Goal: Communication & Community: Answer question/provide support

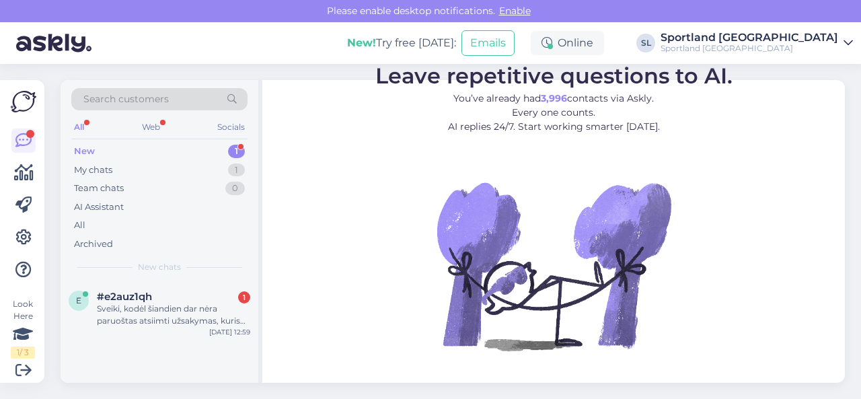
click at [214, 151] on div "New 1" at bounding box center [159, 151] width 176 height 19
click at [172, 314] on div "Sveiki, kodėl šiandien dar nėra paruoštas atsiimti užsakymas, kuris turėjo būti…" at bounding box center [173, 315] width 153 height 24
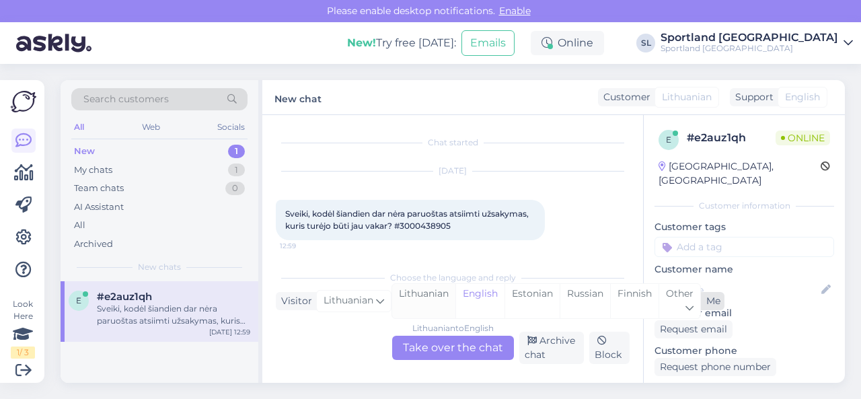
scroll to position [3, 0]
click at [432, 304] on div "Lithuanian" at bounding box center [423, 301] width 63 height 34
click at [431, 352] on div "Lithuanian to Lithuanian Take over the chat" at bounding box center [453, 348] width 122 height 24
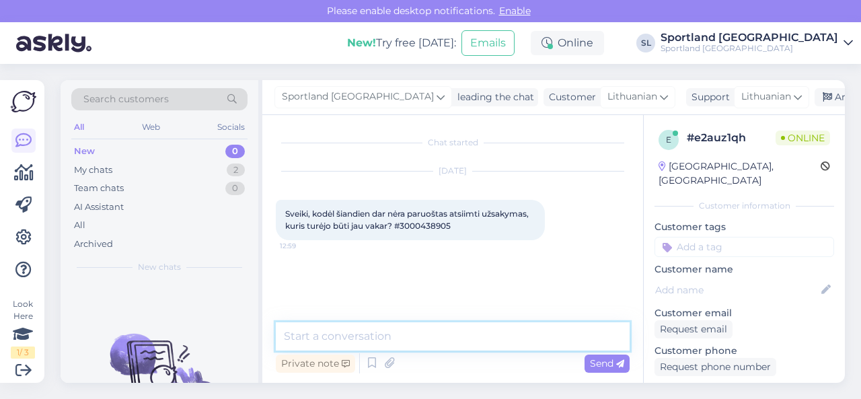
click at [402, 337] on textarea at bounding box center [453, 336] width 354 height 28
type textarea "Sveiki"
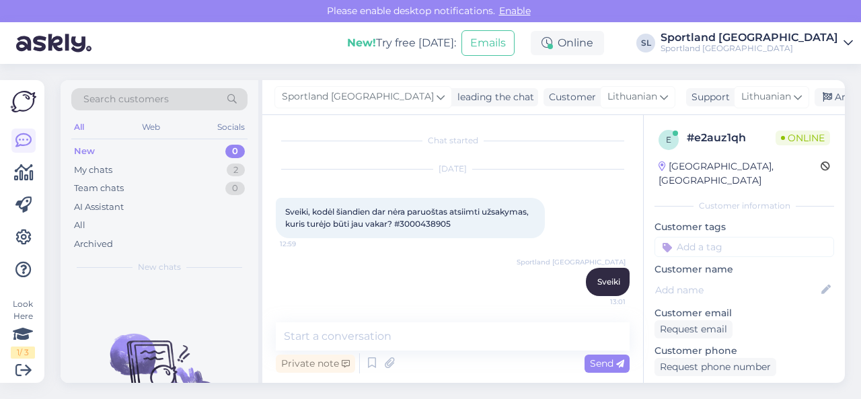
click at [432, 225] on span "Sveiki, kodėl šiandien dar nėra paruoštas atsiimti užsakymas, kuris turėjo būti…" at bounding box center [407, 217] width 245 height 22
copy div "3000438905 12:59"
click at [437, 221] on span "Sveiki, kodėl šiandien dar nėra paruoštas atsiimti užsakymas, kuris turėjo būti…" at bounding box center [407, 217] width 245 height 22
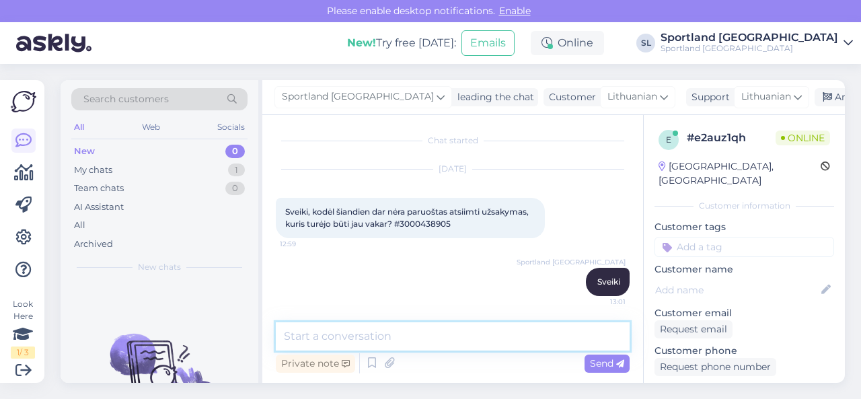
click at [457, 334] on textarea at bounding box center [453, 336] width 354 height 28
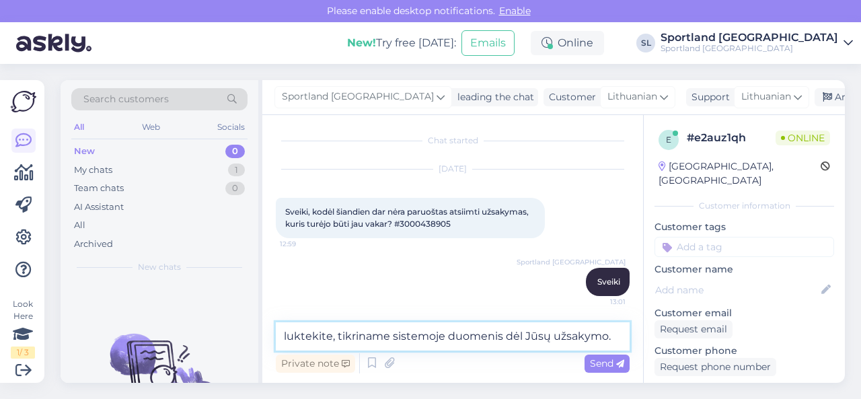
type textarea "luktekite, tikriname sistemoje duomenis dėl Jūsų užsakymo."
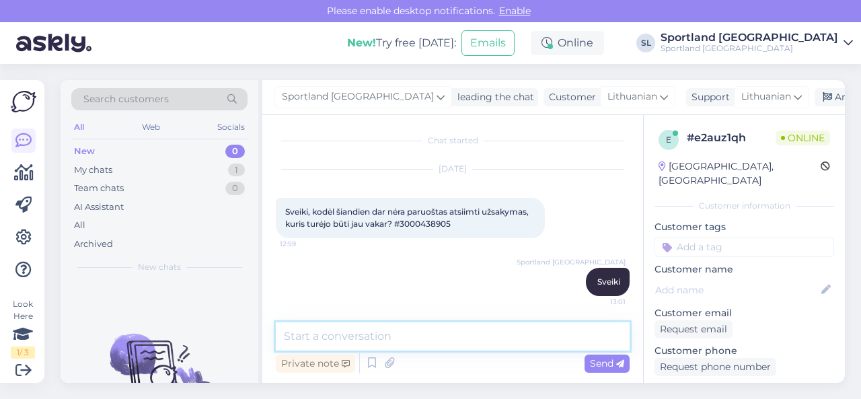
scroll to position [60, 0]
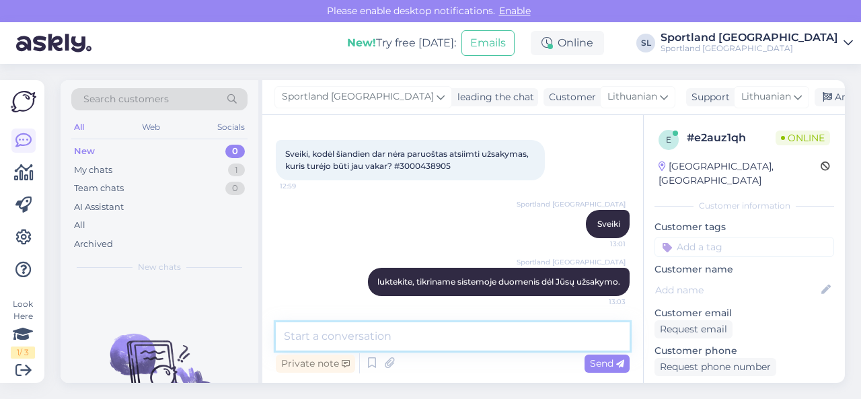
click at [463, 336] on textarea at bounding box center [453, 336] width 354 height 28
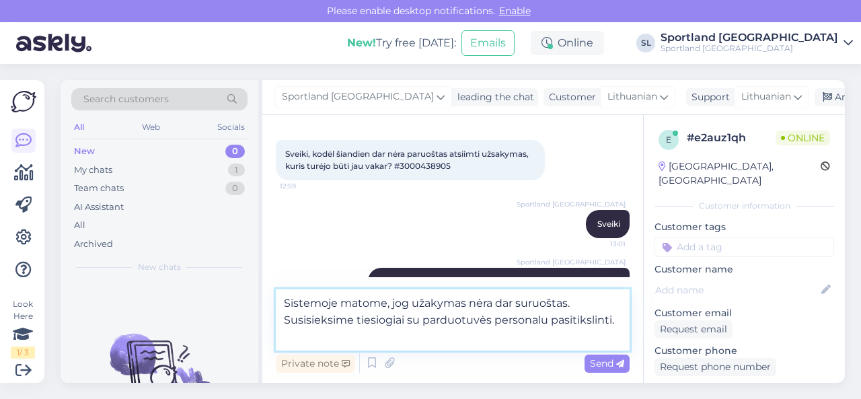
type textarea "Sistemoje matome, jog užakymas nėra dar suruoštas. Susisieksime tiesiogiai su p…"
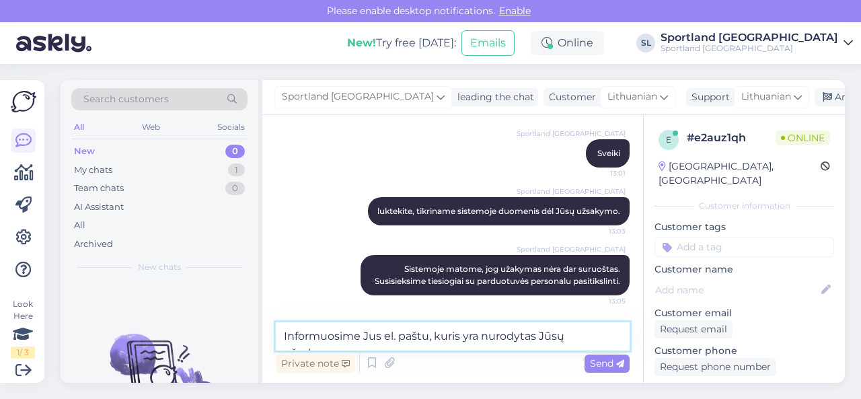
scroll to position [158, 0]
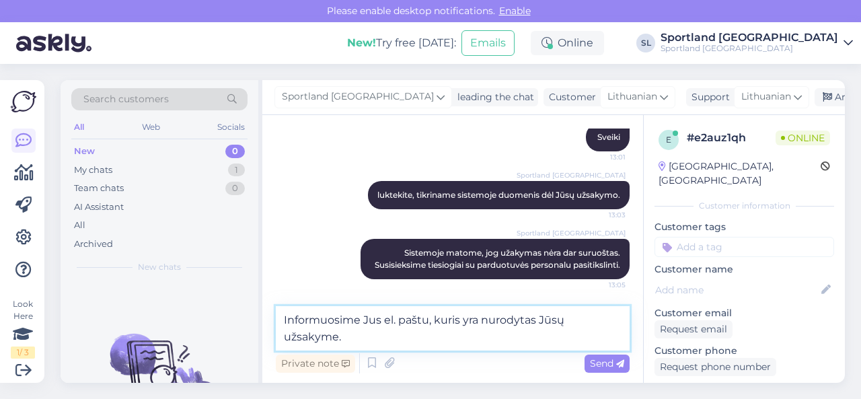
type textarea "Informuosime Jus el. paštu, kuris yra nurodytas Jūsų užsakyme."
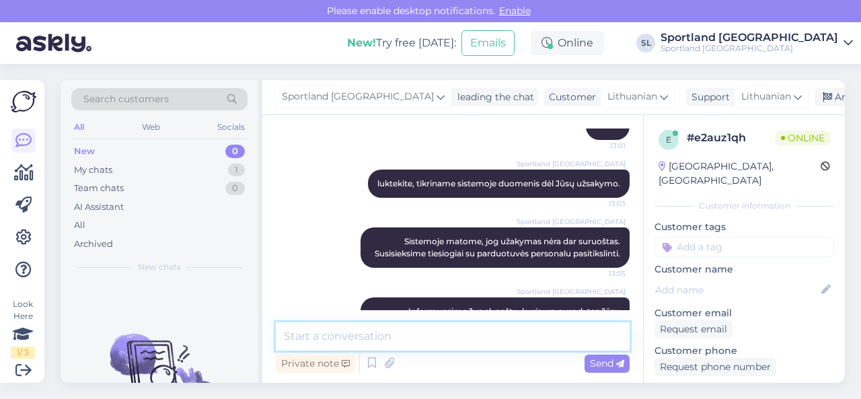
scroll to position [212, 0]
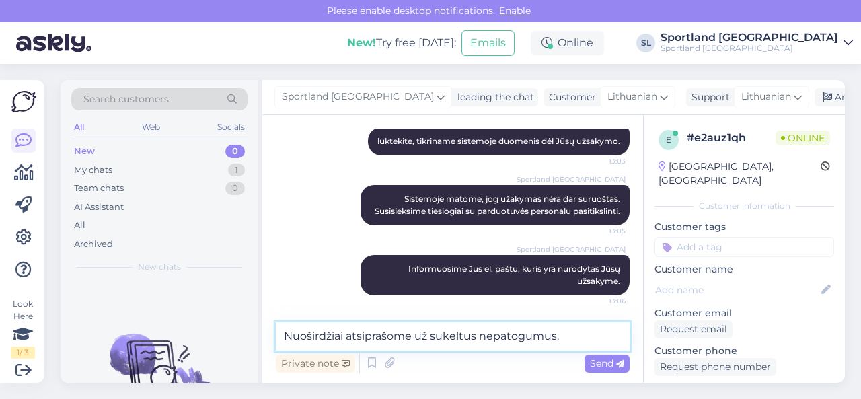
type textarea "Nuoširdžiai atsiprašome už sukeltus nepatogumus."
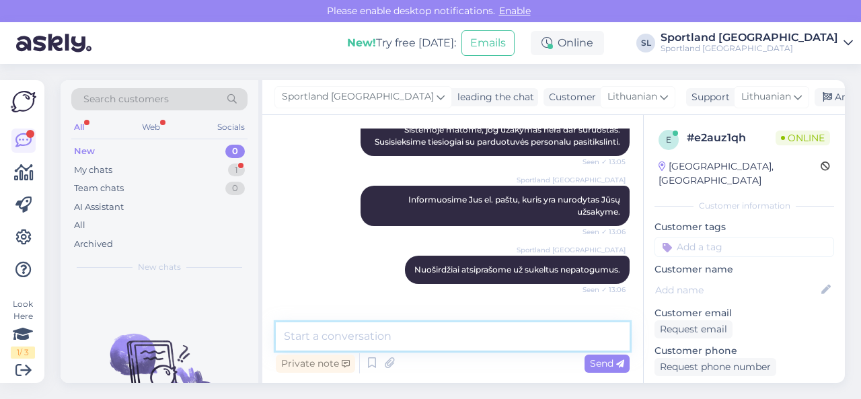
scroll to position [340, 0]
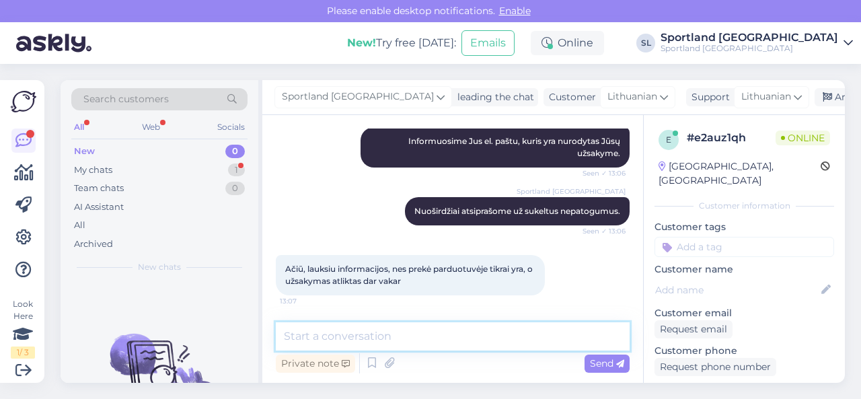
click at [381, 334] on textarea at bounding box center [453, 336] width 354 height 28
click at [385, 336] on textarea at bounding box center [453, 336] width 354 height 28
click at [377, 332] on textarea at bounding box center [453, 336] width 354 height 28
click at [407, 334] on textarea at bounding box center [453, 336] width 354 height 28
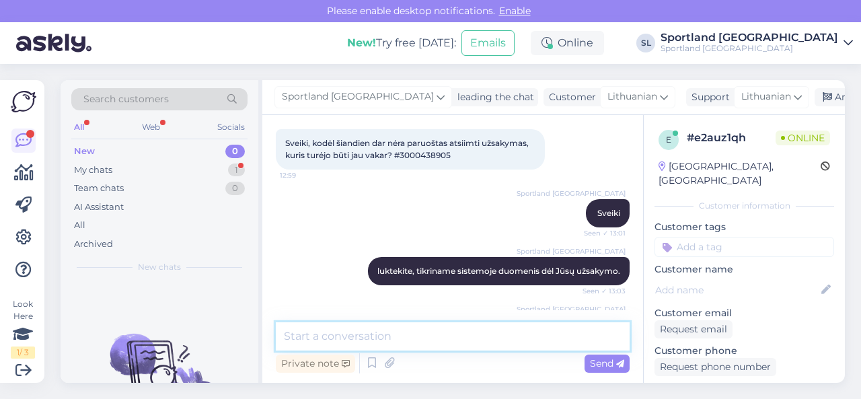
scroll to position [3, 0]
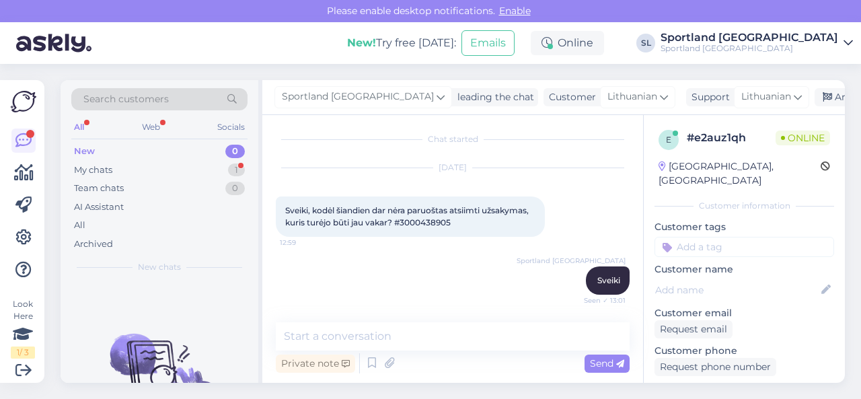
click at [414, 223] on span "Sveiki, kodėl šiandien dar nėra paruoštas atsiimti užsakymas, kuris turėjo būti…" at bounding box center [407, 216] width 245 height 22
copy div "3000438905 12:59"
click at [169, 172] on div "My chats 1" at bounding box center [159, 170] width 176 height 19
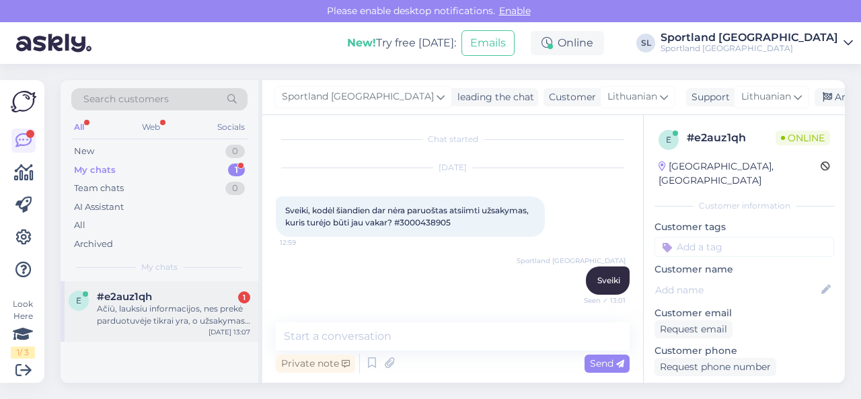
click at [184, 315] on div "Ačiū, lauksiu informacijos, nes prekė parduotuvėje tikrai yra, o užsakymas atli…" at bounding box center [173, 315] width 153 height 24
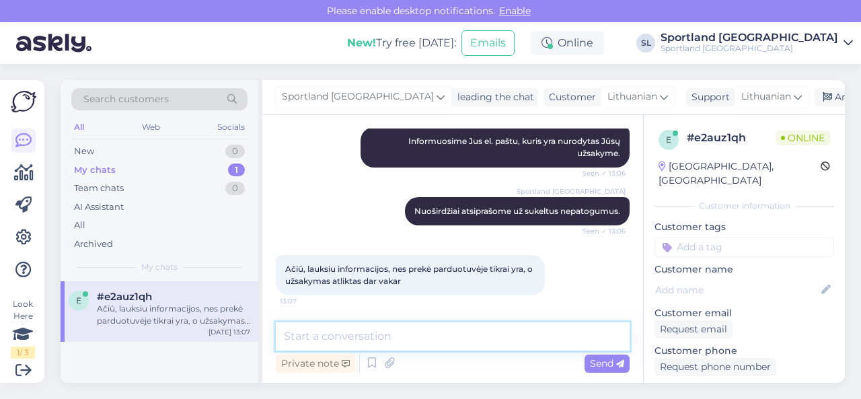
click at [371, 334] on textarea at bounding box center [453, 336] width 354 height 28
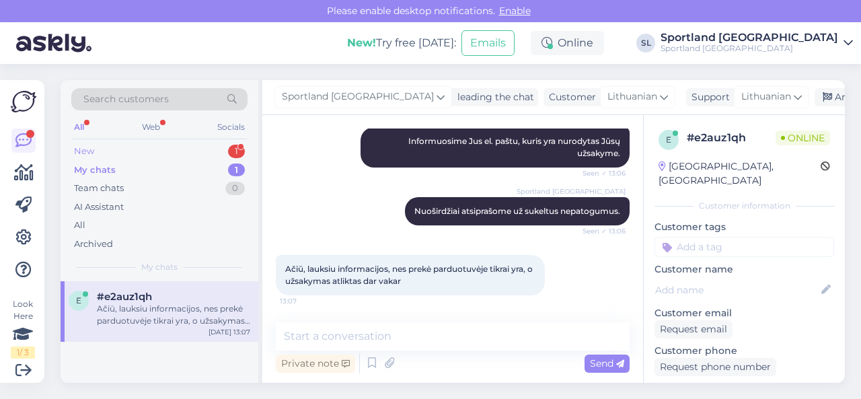
click at [185, 159] on div "New 1" at bounding box center [159, 151] width 176 height 19
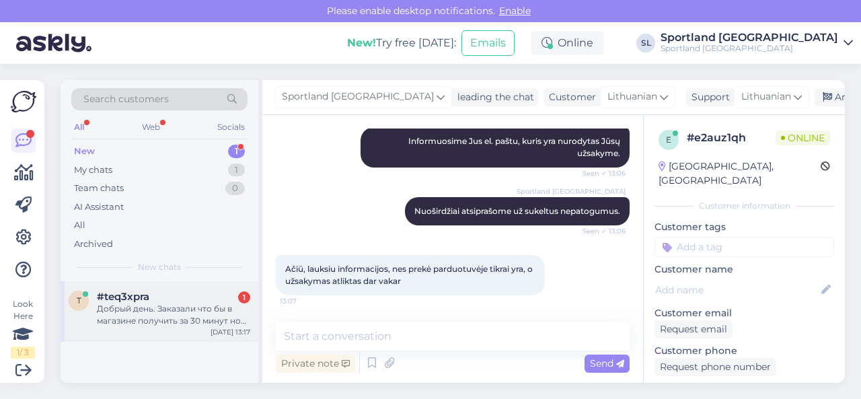
click at [166, 305] on div "Добрый день. Заказали что бы в магазине получить за 30 минут но уже прошло боль…" at bounding box center [173, 315] width 153 height 24
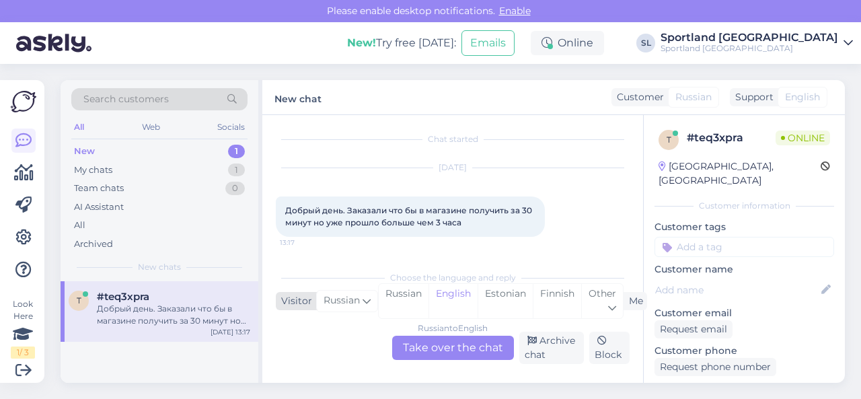
scroll to position [3, 0]
click at [593, 293] on span "Other" at bounding box center [602, 293] width 28 height 12
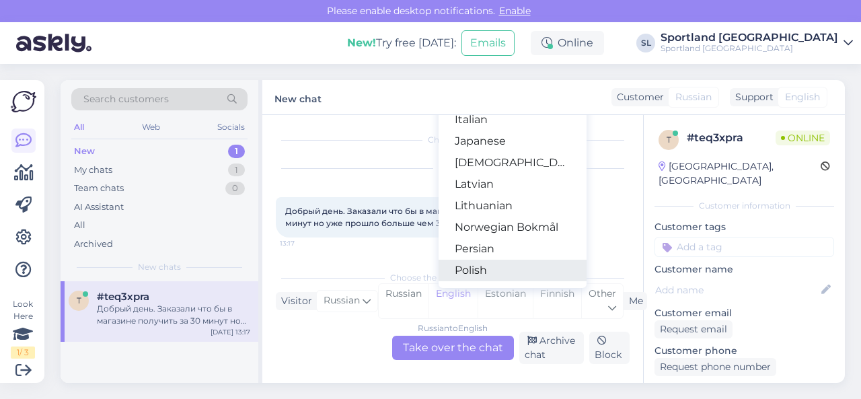
scroll to position [404, 0]
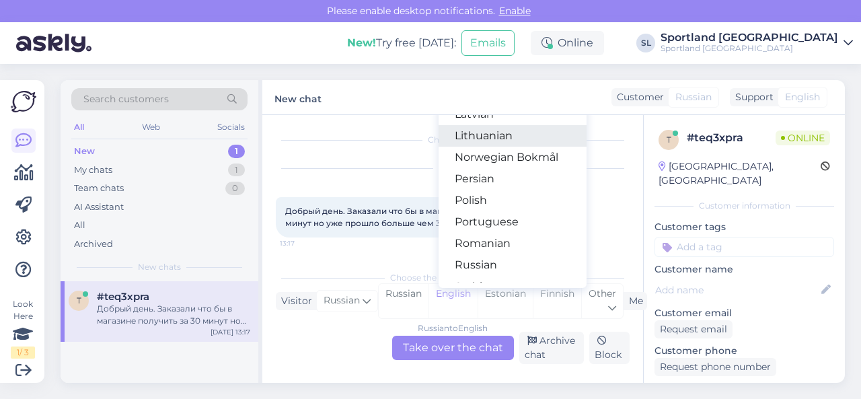
click at [482, 139] on link "Lithuanian" at bounding box center [513, 136] width 148 height 22
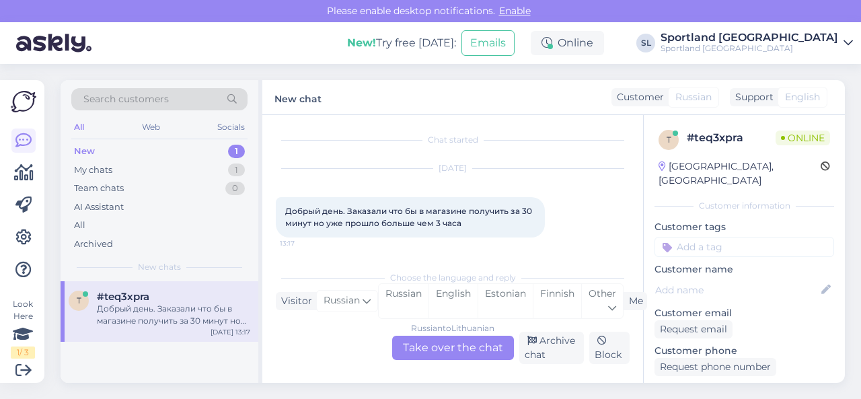
click at [469, 346] on div "Russian to Lithuanian Take over the chat" at bounding box center [453, 348] width 122 height 24
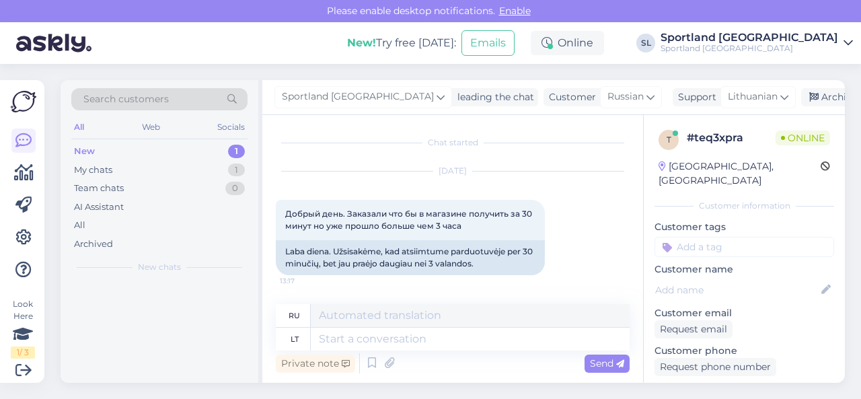
scroll to position [0, 0]
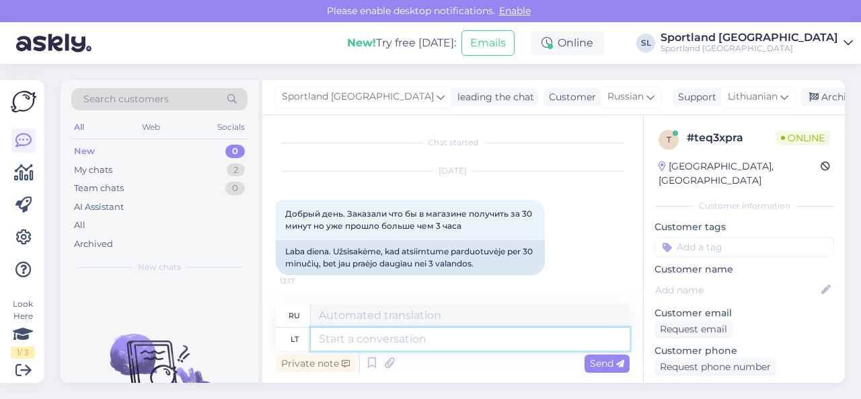
click at [381, 342] on textarea at bounding box center [470, 339] width 319 height 23
type textarea "Sveiki"
type textarea "Привет"
type textarea "Sveiki, m"
type textarea "Привет,"
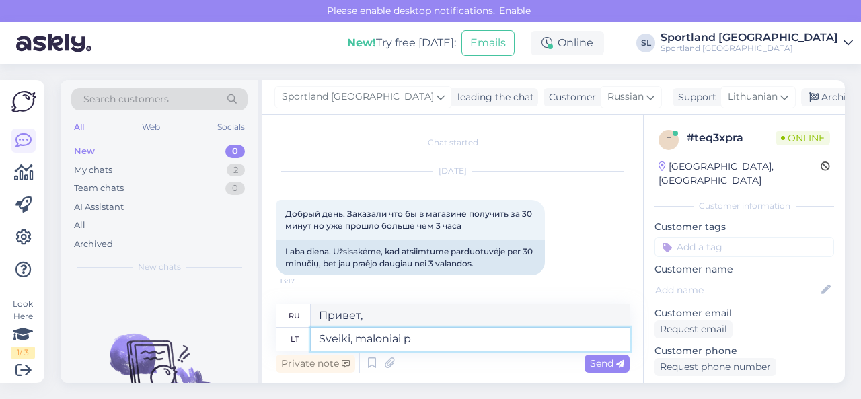
type textarea "Sveiki, maloniai pr"
type textarea "Здравствуйте, пожалуйста."
type textarea "Sveiki, maloniai prašome patikslinkite sa"
type textarea "Здравствуйте, поясните, пожалуйста."
type textarea "Sveiki, maloniai prašome patikslinkite savo u"
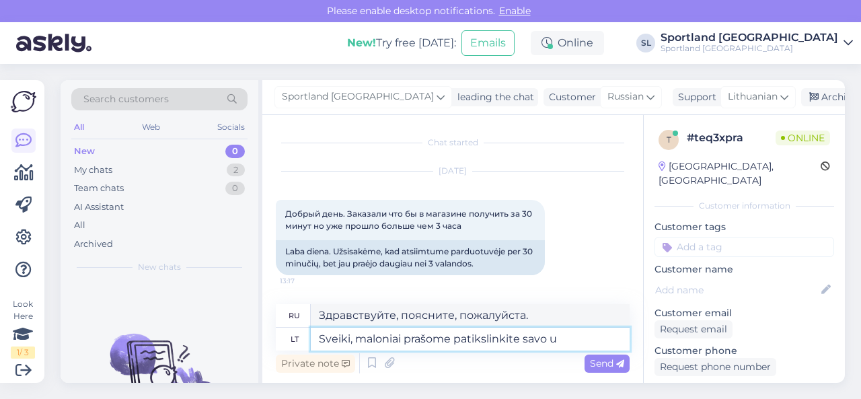
type textarea "Здравствуйте, пожалуйста, уточните ваш"
type textarea "Sveiki, maloniai prašome patikslinkite savo užsakymo n"
type textarea "Здравствуйте, пожалуйста, подтвердите ваш заказ."
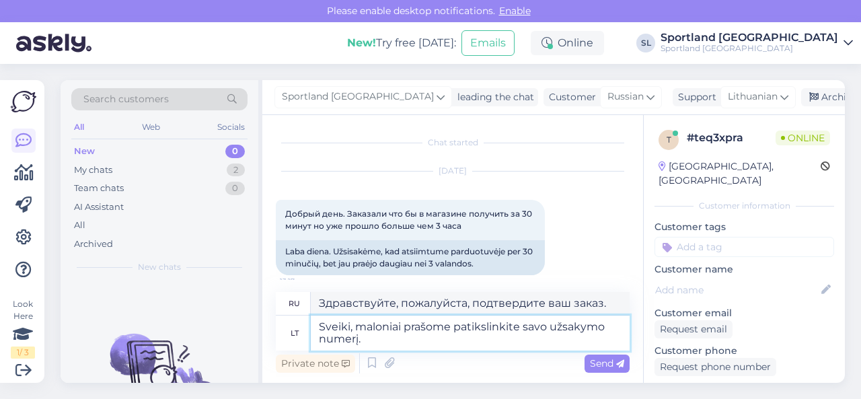
type textarea "Sveiki, maloniai prašome patikslinkite savo užsakymo numerį."
type textarea "Здравствуйте, укажите, пожалуйста, номер вашего заказа."
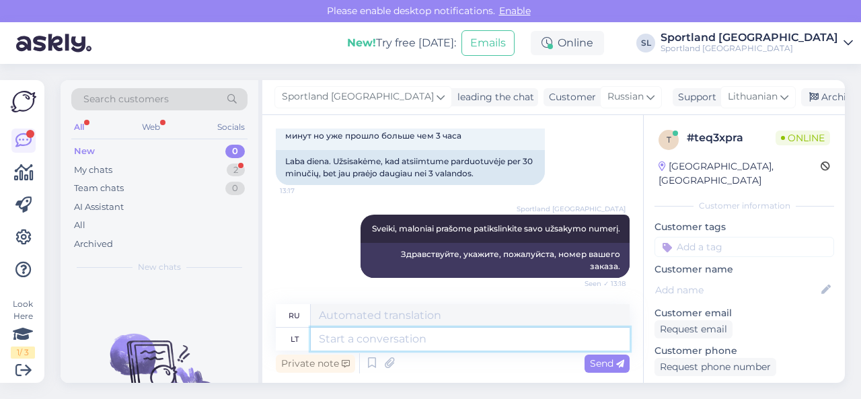
scroll to position [171, 0]
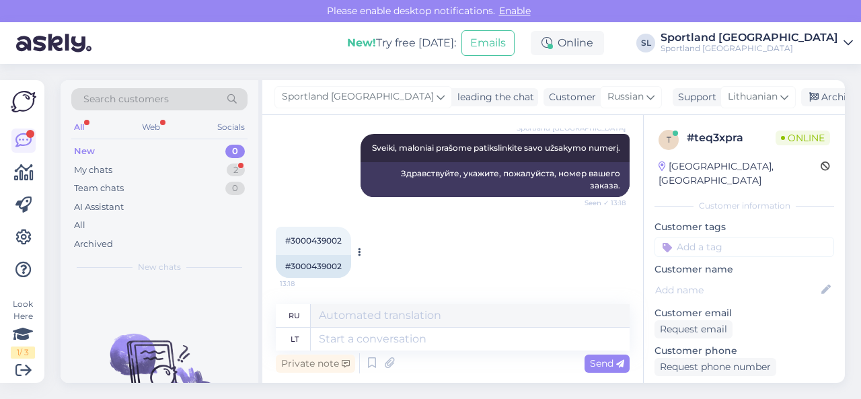
click at [311, 271] on div "#3000439002" at bounding box center [313, 266] width 75 height 23
click at [311, 266] on div "#3000439002" at bounding box center [313, 266] width 75 height 23
copy div "3000439002"
click at [390, 349] on div "ru lt Private note Send" at bounding box center [453, 340] width 354 height 72
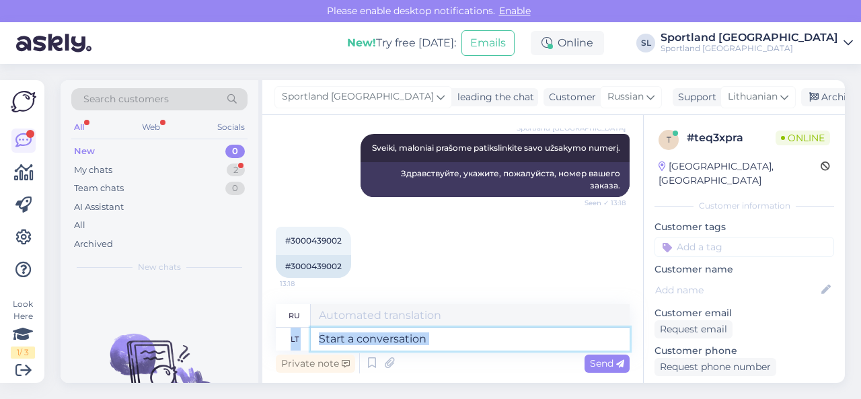
click at [390, 346] on textarea at bounding box center [470, 339] width 319 height 23
type textarea "Kolkas m"
type textarea "Колька"
type textarea "Kolkas matome u"
type textarea "Насколько мы можем видеть"
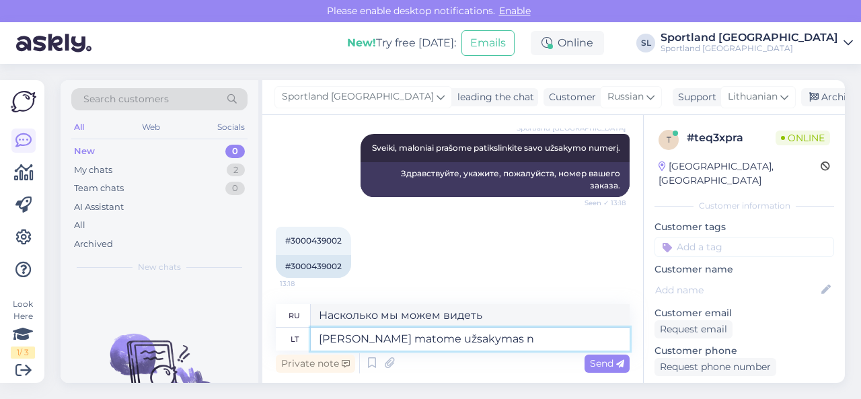
type textarea "Kolkas matome užsakymas nė"
type textarea "Теперь мы можем видеть заказ."
type textarea "Kolkas matome užsakymas nėra pa"
type textarea "Насколько мы видим, никакого порядка нет."
type textarea "Kolkas matome užsakymas nėra paruoštas a"
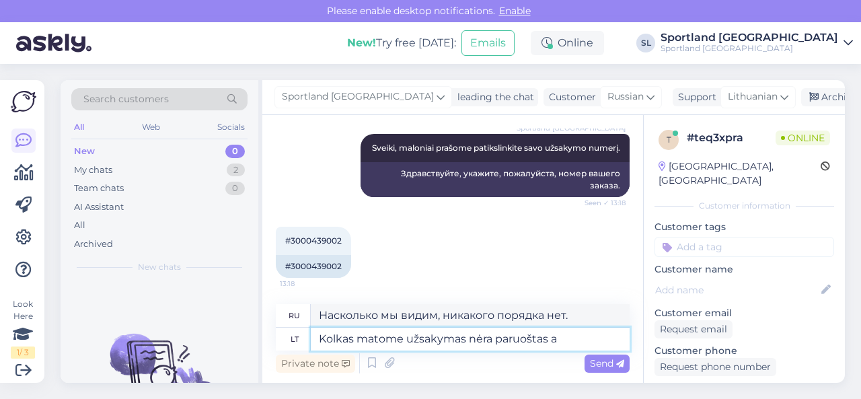
type textarea "Насколько мы видим, заказ еще не готов."
type textarea "Kolkas matome užsakymas nėra paruoštas atsiimti."
type textarea "Насколько мы видим, заказ еще не готов к выдаче."
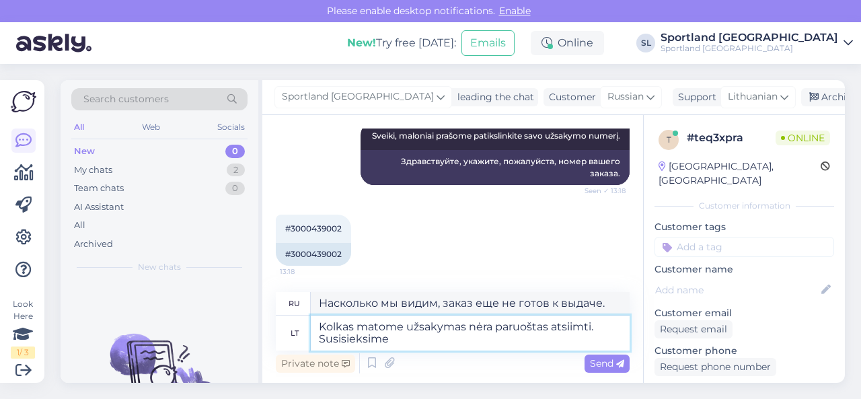
type textarea "Kolkas matome užsakymas nėra paruoštas atsiimti. Susisieksime"
type textarea "На данный момент мы не видим, что заказ готов к выдаче. Мы свяжемся с вами."
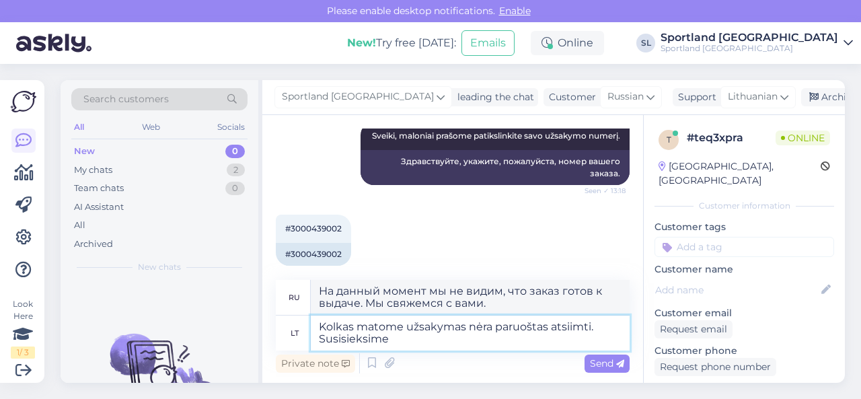
scroll to position [185, 0]
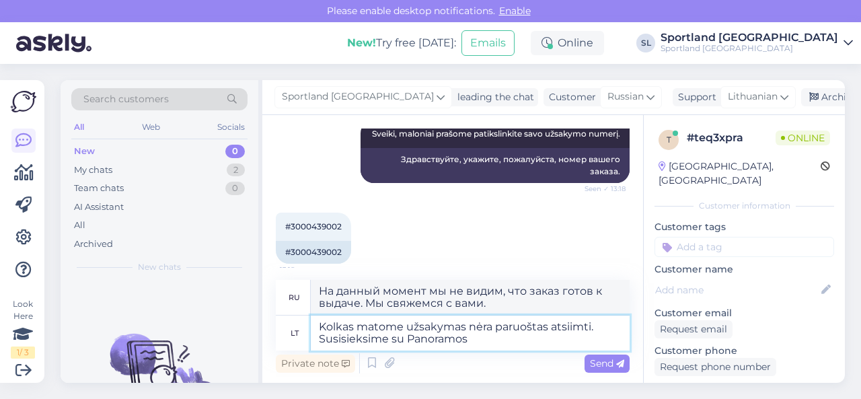
type textarea "Kolkas matome užsakymas nėra paruoštas atsiimti. Susisieksime su Panoramos"
type textarea "На данный момент мы видим, что заказ не готов к выдаче. Мы свяжемся с Panoramas."
type textarea "Kolkas matome užsakymas nėra paruoštas atsiimti. Susisieksime su Panoramos Spor…"
type textarea "На данный момент мы видим, что заказ не готов к выдаче. Мы свяжемся с Panorama …"
type textarea "Kolkas matome užsakymas nėra paruoštas atsiimti. Susisieksime su Panoramos Spor…"
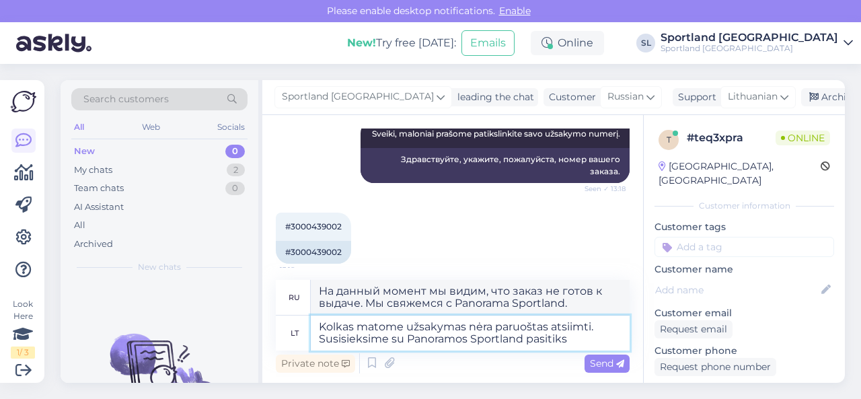
type textarea "На данный момент мы видим, что заказ не готов к выдаче. Мы свяжемся с Panorama …"
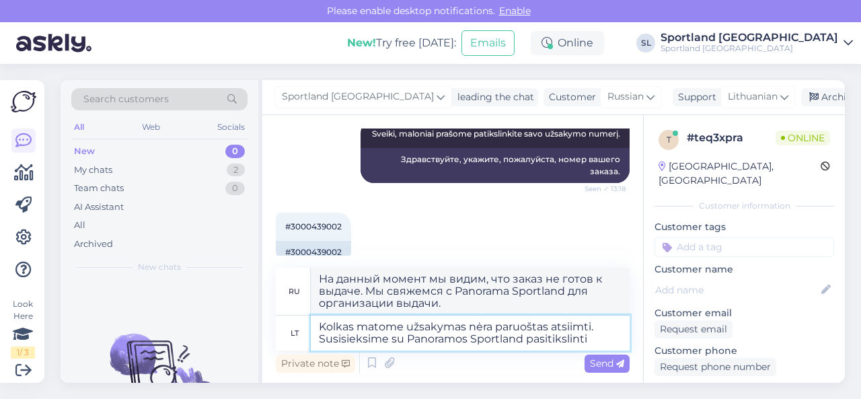
type textarea "Kolkas matome užsakymas nėra paruoštas atsiimti. Susisieksime su Panoramos Spor…"
type textarea "На данный момент мы видим, что заказ не готов к выдаче. Мы свяжемся с Panorama …"
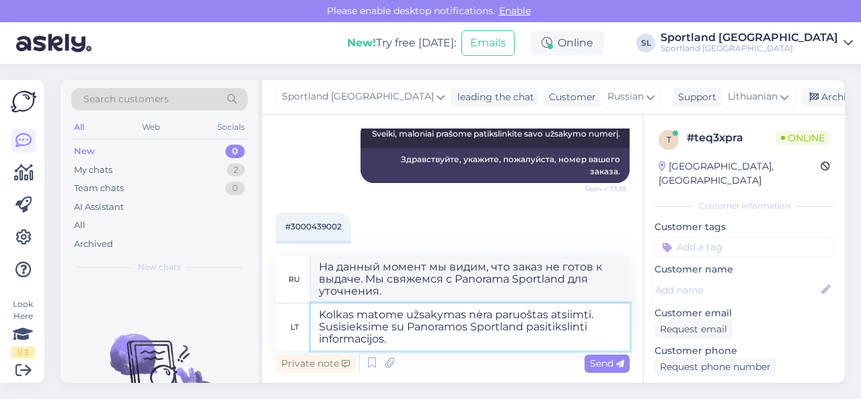
type textarea "Kolkas matome užsakymas nėra paruoštas atsiimti. Susisieksime su Panoramos Spor…"
type textarea "На данный момент мы не видим готовый к выдаче заказ. Мы свяжемся с Panorama Spo…"
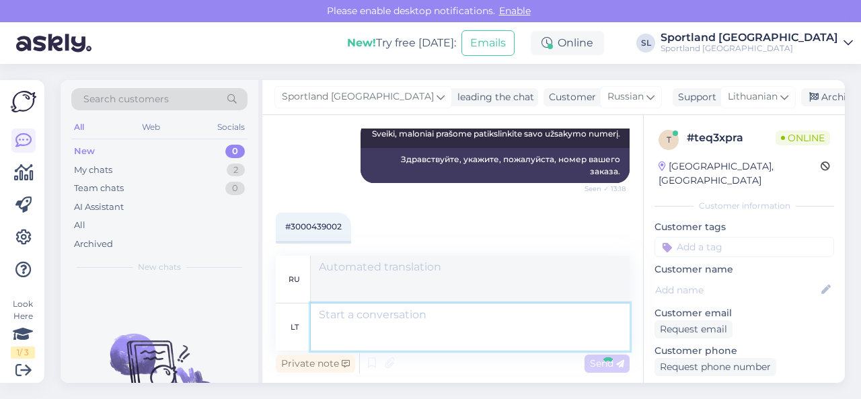
scroll to position [300, 0]
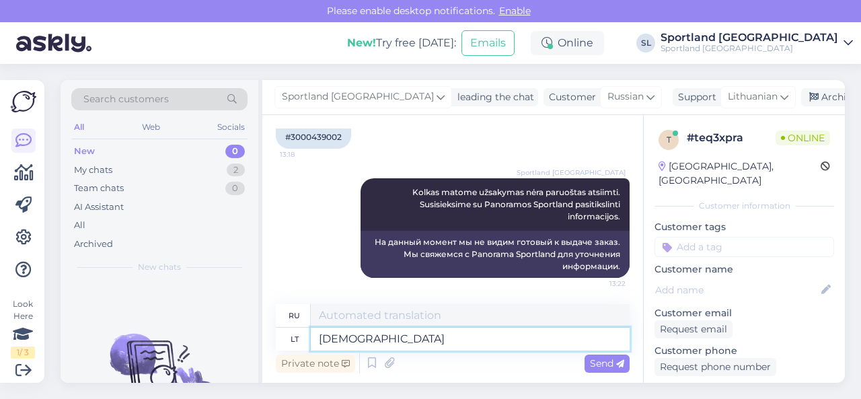
type textarea "[DEMOGRAPHIC_DATA] i"
type textarea "Ты"
type textarea "Jus inform"
type textarea "Вы проинформированы"
type textarea "Jus informuosime e"
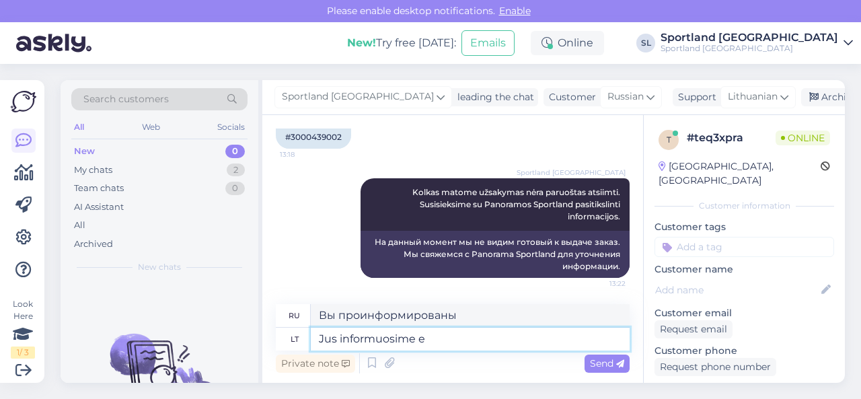
type textarea "Мы будем держать вас в [GEOGRAPHIC_DATA]."
type textarea "Jus informuosime el."
type textarea "Мы сообщим вам по электронной почте."
type textarea "Jus informuosime el. paštu, ku"
type textarea "Мы сообщим вам по электронной почте,"
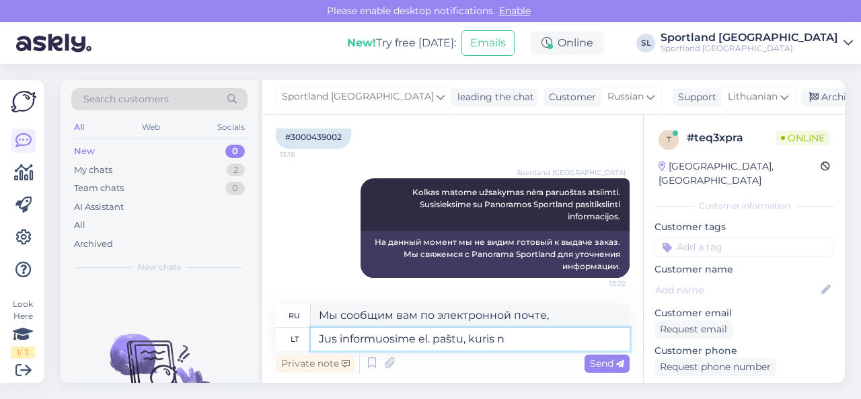
type textarea "Jus informuosime el. paštu, kuris nu"
type textarea "Мы сообщим вам по электронной почте, что"
type textarea "Jus informuosime el. [PERSON_NAME], kuris nurodytas J"
type textarea "Мы сообщим вам по электронной почте, указанной"
type textarea "Jus informuosime el. paštu, kuris nurodytas Jūsų už"
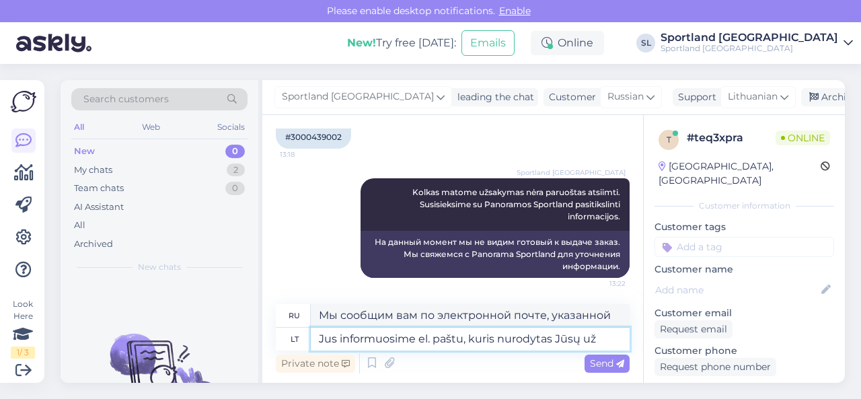
type textarea "Мы сообщим вам по электронной почте, которая указана в вашем"
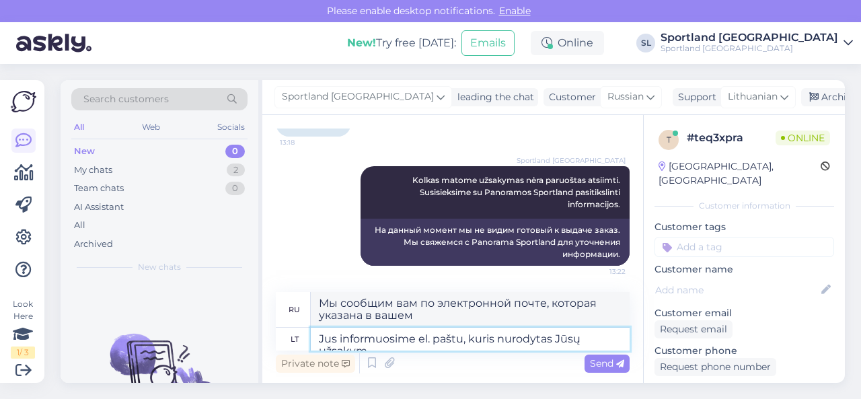
scroll to position [324, 0]
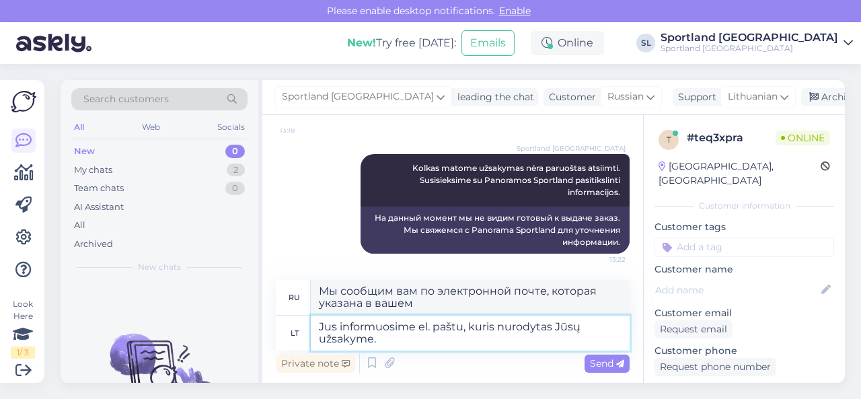
type textarea "Jus informuosime el. paštu, kuris nurodytas Jūsų užsakyme."
type textarea "Мы сообщим вам об этом по адресу электронной почты, указанному в вашем заказе."
type textarea "Jus informuosime el. paštu, kuris nurodytas Jūsų užsakyme. Atsiprašome u"
type textarea "Мы сообщим вам об этом по адресу электронной почты, указанному в вашем заказе. …"
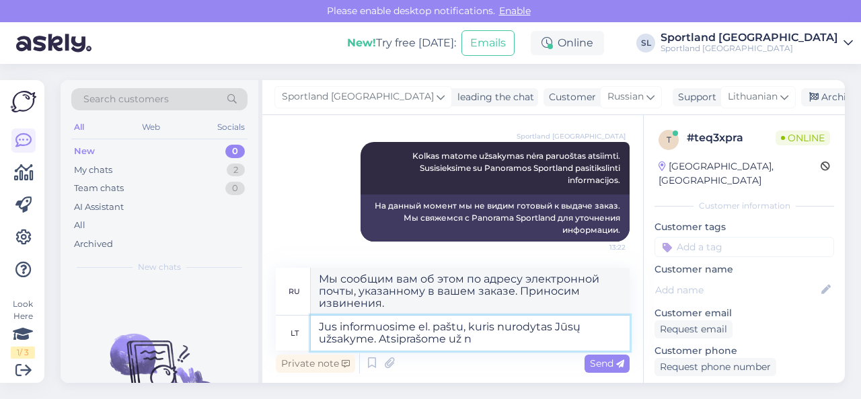
type textarea "Jus informuosime el. paštu, kuris nurodytas Jūsų užsakyme. Atsiprašome už ne"
type textarea "Мы сообщим вам по электронной почте, указанной в вашем заказе. Приносим извинен…"
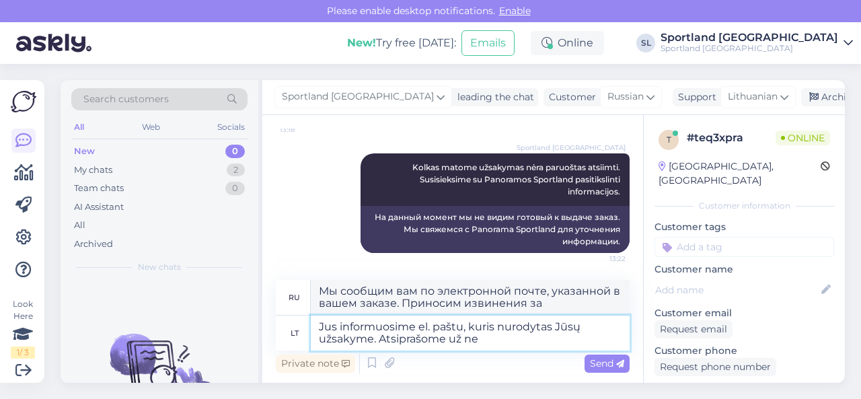
scroll to position [324, 0]
type textarea "Jus informuosime el. paštu, kuris nurodytas Jūsų užsakyme. Atsiprašome už nepat…"
type textarea "Мы сообщим вам об этом по адресу электронной почты, указанному в вашем заказе. …"
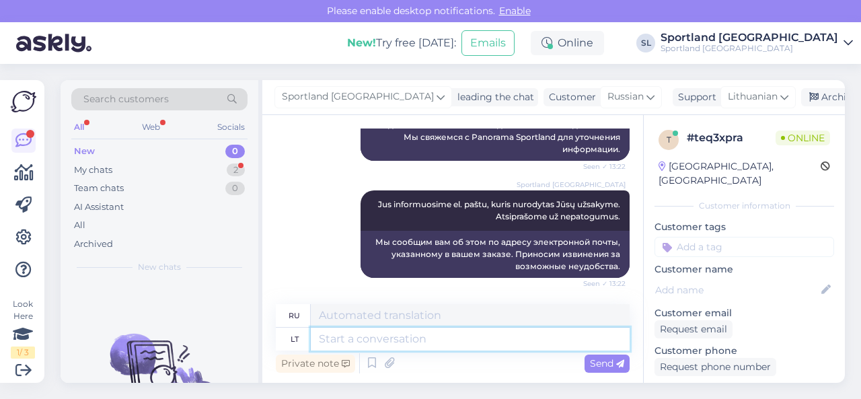
scroll to position [498, 0]
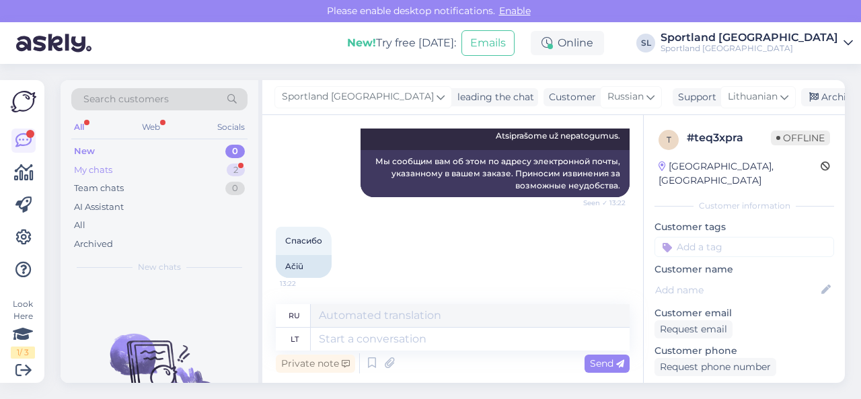
click at [180, 165] on div "My chats 2" at bounding box center [159, 170] width 176 height 19
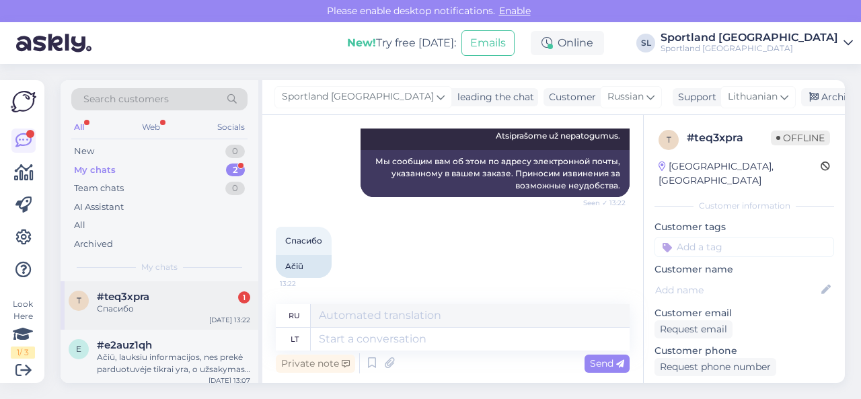
click at [159, 316] on div "t #teq3xpra 1 Спасибо [DATE] 13:22" at bounding box center [160, 305] width 198 height 48
click at [155, 149] on div "New 0" at bounding box center [159, 151] width 176 height 19
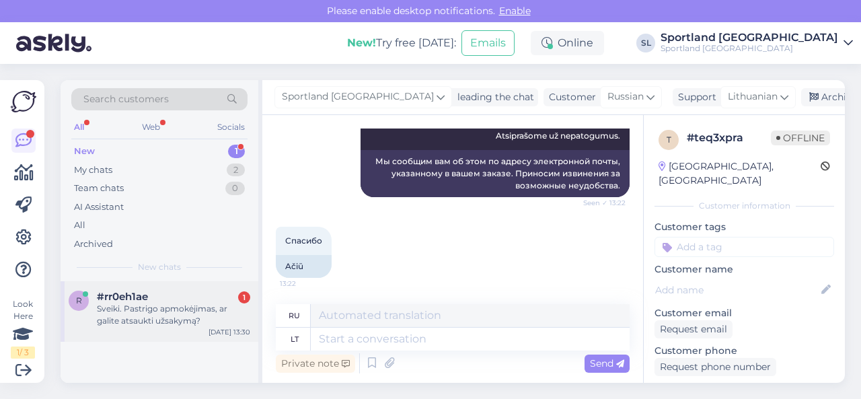
click at [163, 305] on div "Sveiki. Pastrigo apmokėjimas, ar galite atsaukti užsakymą?" at bounding box center [173, 315] width 153 height 24
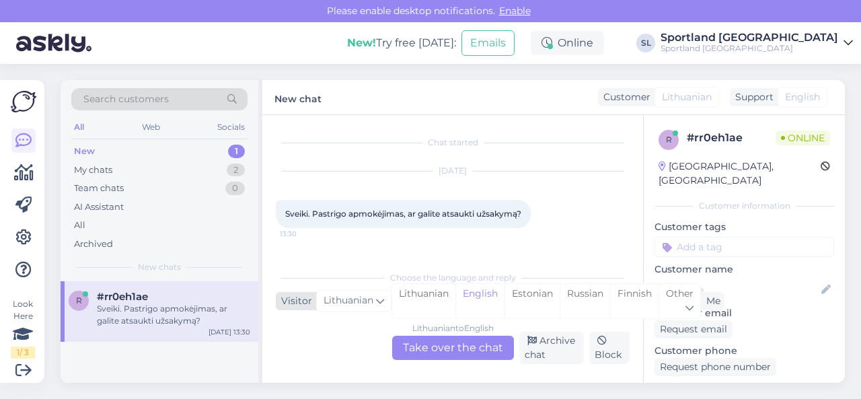
scroll to position [0, 0]
click at [410, 291] on div "Lithuanian" at bounding box center [423, 301] width 63 height 34
click at [430, 339] on div "Lithuanian to Lithuanian Take over the chat" at bounding box center [453, 348] width 122 height 24
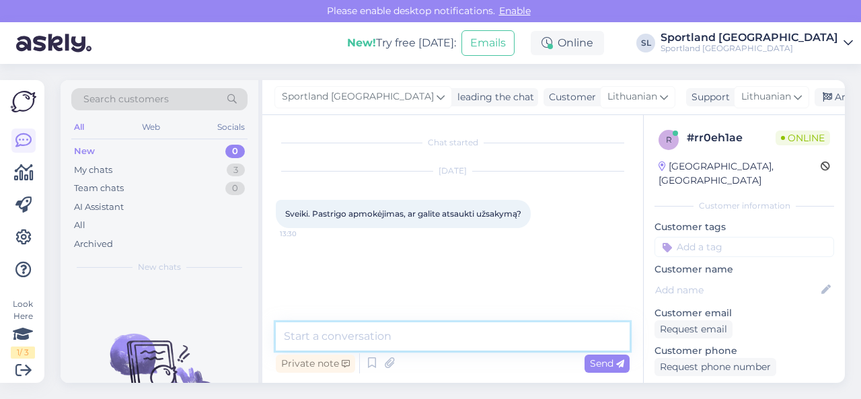
click at [424, 346] on textarea at bounding box center [453, 336] width 354 height 28
type textarea "Sveiki"
type textarea "nurodykite užsakymo numerį."
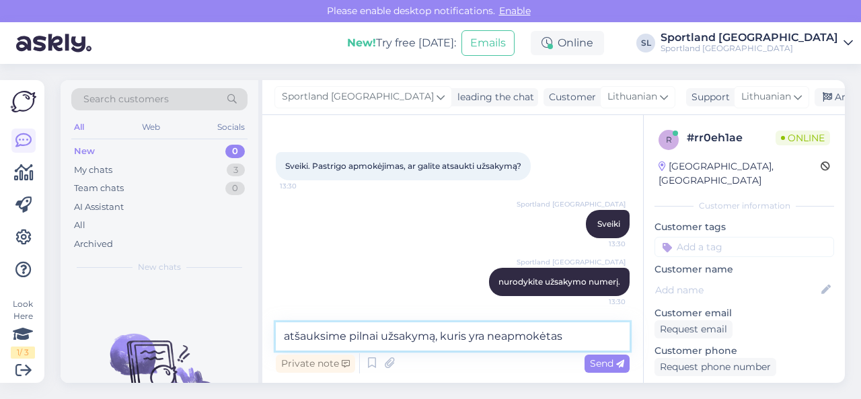
type textarea "atšauksime pilnai užsakymą, kuris yra neapmokėtas."
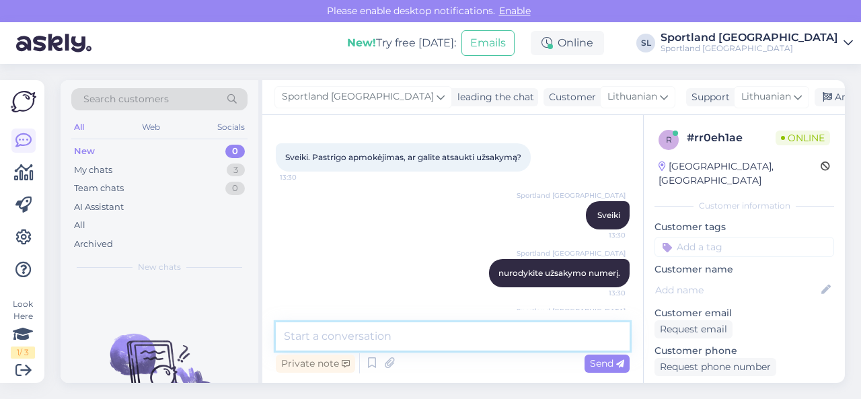
scroll to position [38, 0]
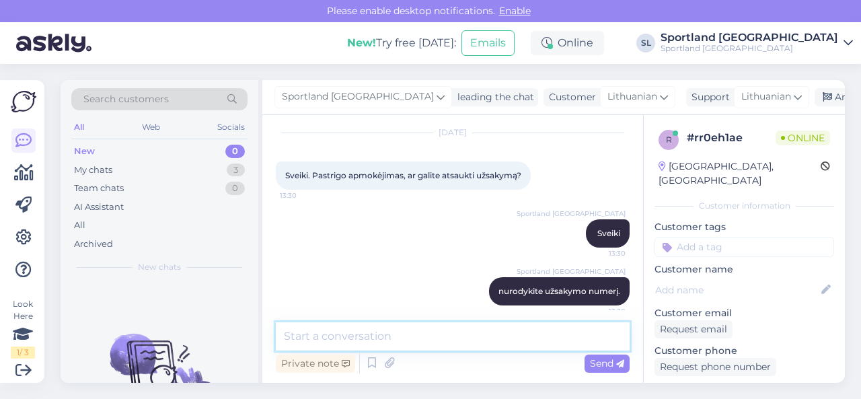
click at [507, 336] on textarea at bounding box center [453, 336] width 354 height 28
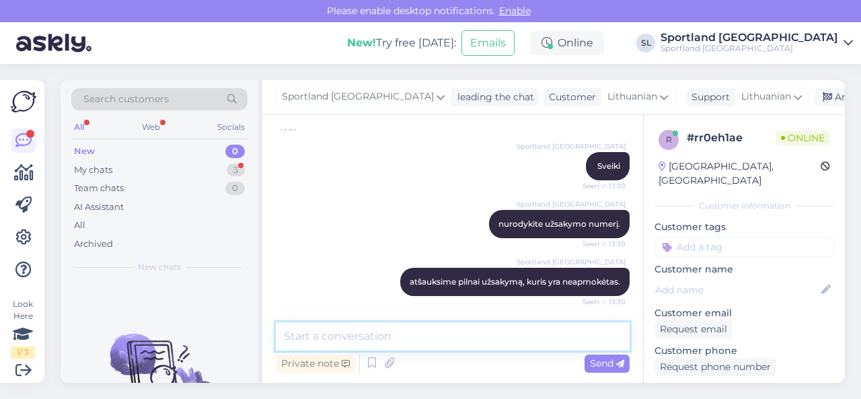
scroll to position [163, 0]
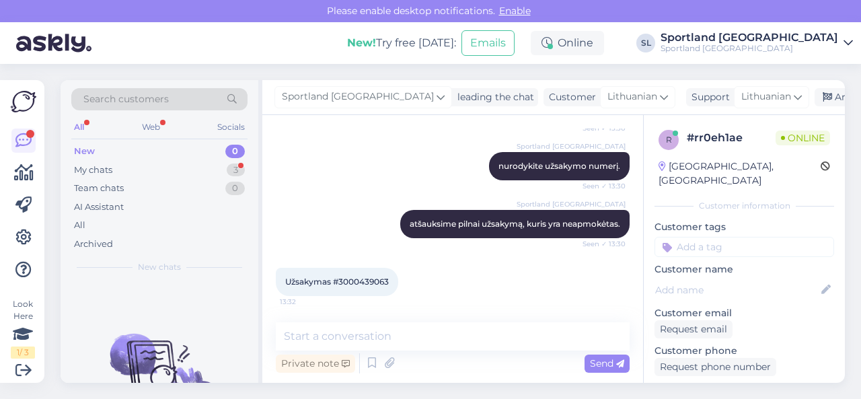
click at [369, 276] on div "Užsakymas #3000439063 13:32" at bounding box center [337, 282] width 122 height 28
copy div "3000439063 13:32"
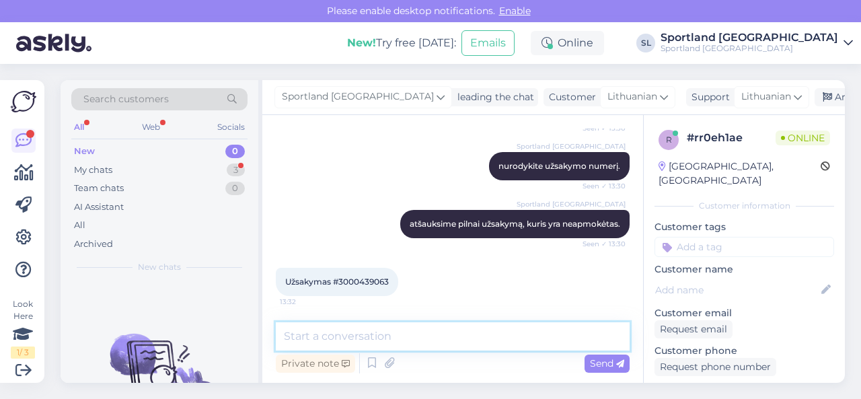
click at [424, 338] on textarea at bounding box center [453, 336] width 354 height 28
paste textarea "3000439063"
type textarea "užsakymas 3000439063 atšauktas."
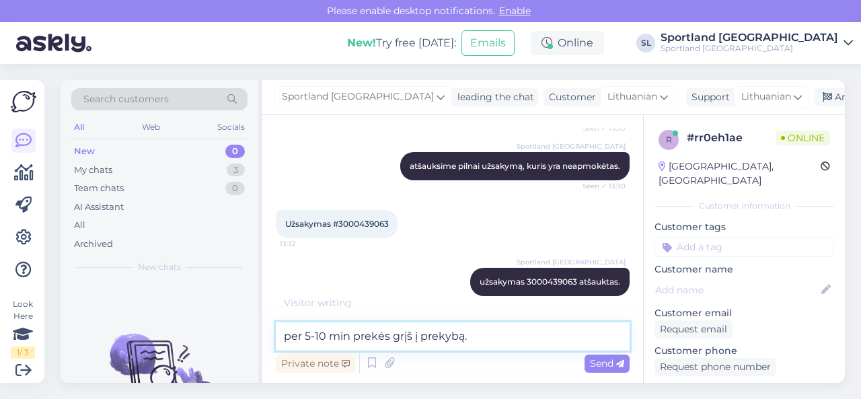
type textarea "per 5-10 min prekės grįš į prekybą."
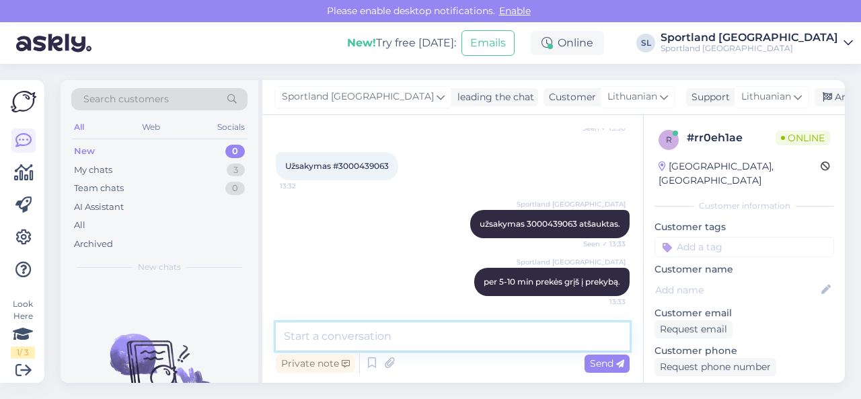
click at [431, 345] on textarea at bounding box center [453, 336] width 354 height 28
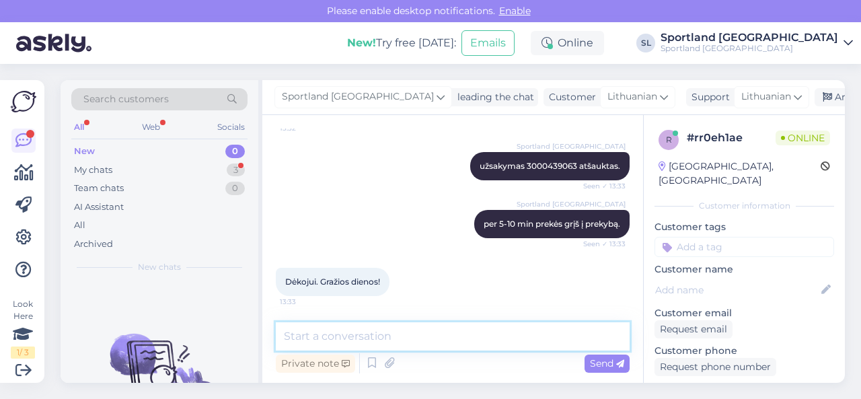
click at [378, 333] on textarea at bounding box center [453, 336] width 354 height 28
type textarea "geros dienos! ;)"
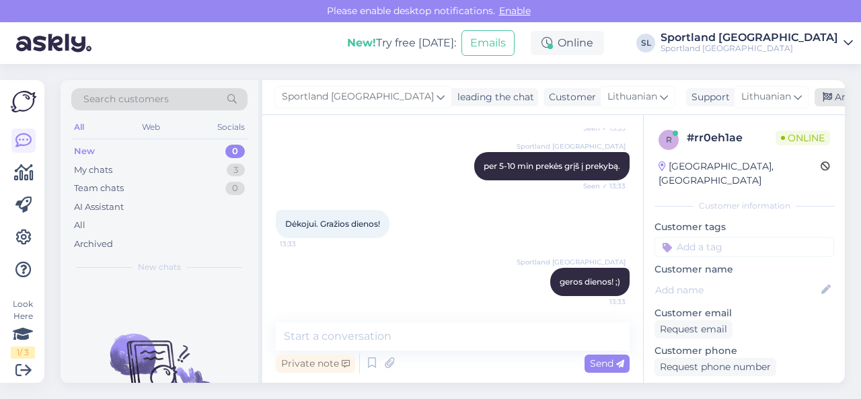
click at [814, 93] on div "Archive chat" at bounding box center [856, 97] width 85 height 18
